Goal: Task Accomplishment & Management: Manage account settings

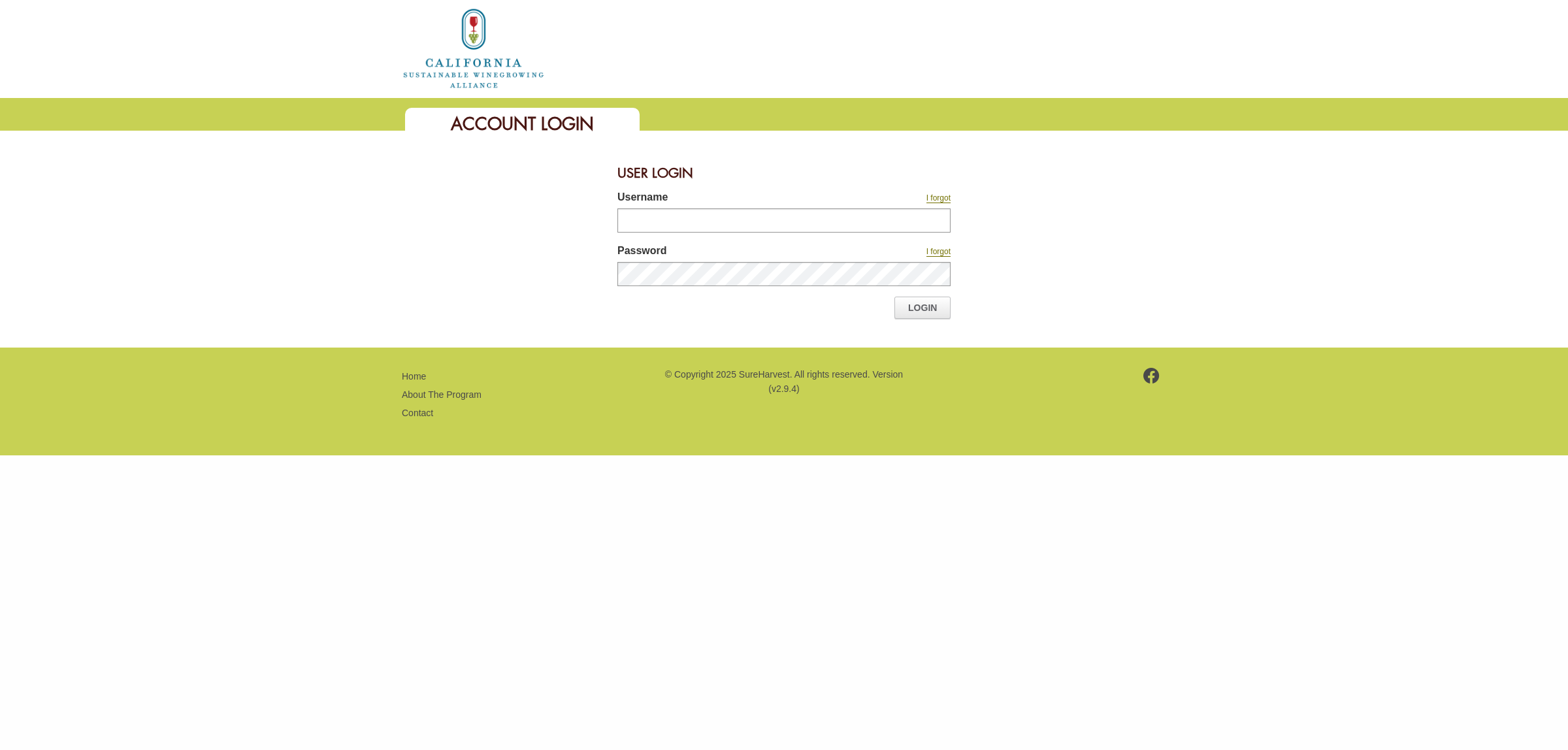
type input "*******"
click at [932, 304] on link "Login" at bounding box center [922, 308] width 56 height 22
